Goal: Task Accomplishment & Management: Manage account settings

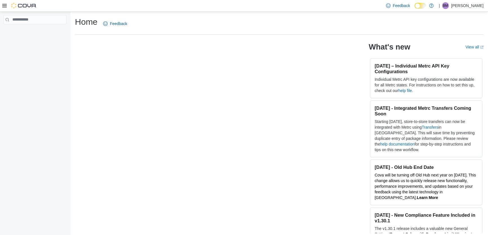
click at [474, 8] on p "Bree Medeiros" at bounding box center [467, 5] width 32 height 7
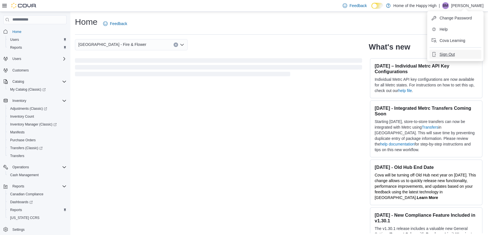
click at [440, 58] on button "Sign Out" at bounding box center [455, 54] width 52 height 9
